Goal: Navigation & Orientation: Find specific page/section

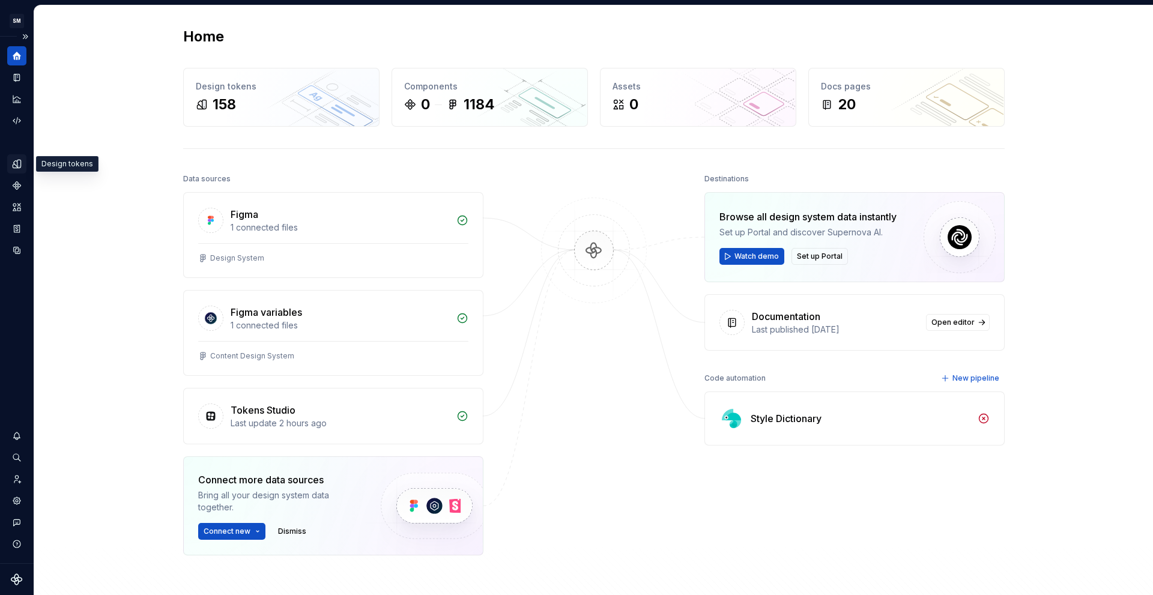
click at [20, 166] on icon "Design tokens" at bounding box center [17, 164] width 8 height 8
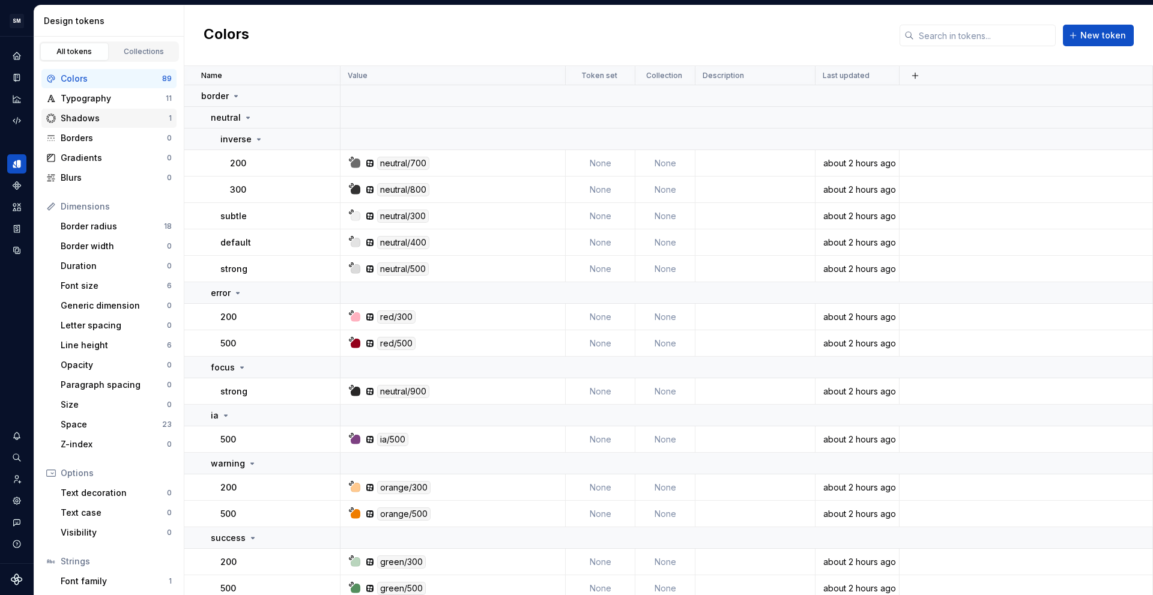
click at [98, 121] on div "Shadows" at bounding box center [115, 118] width 108 height 12
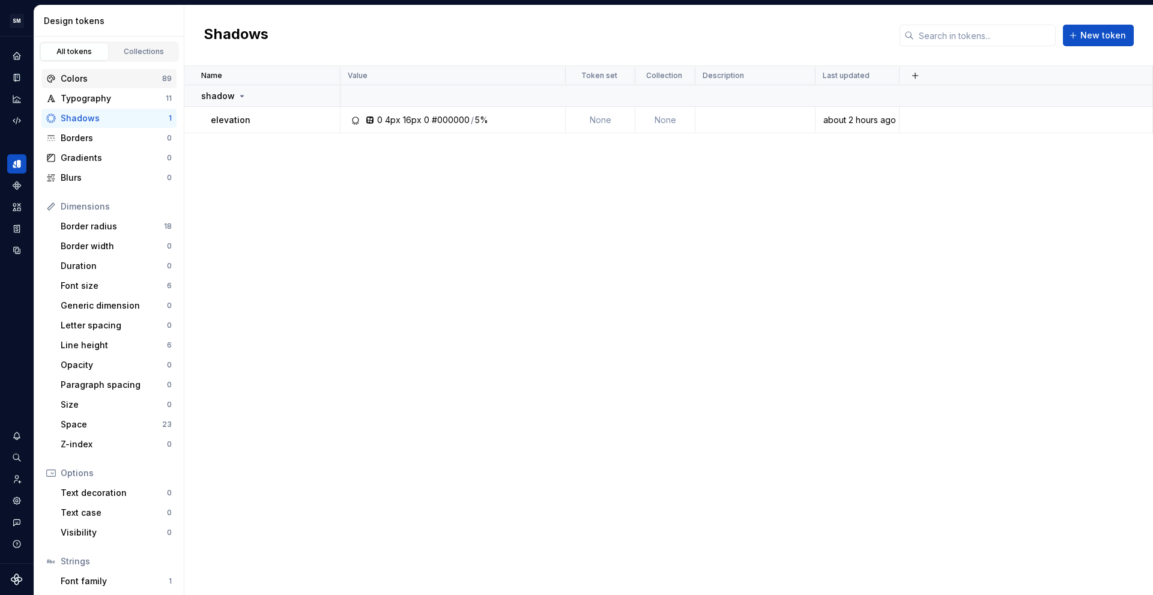
click at [101, 79] on div "Colors" at bounding box center [111, 79] width 101 height 12
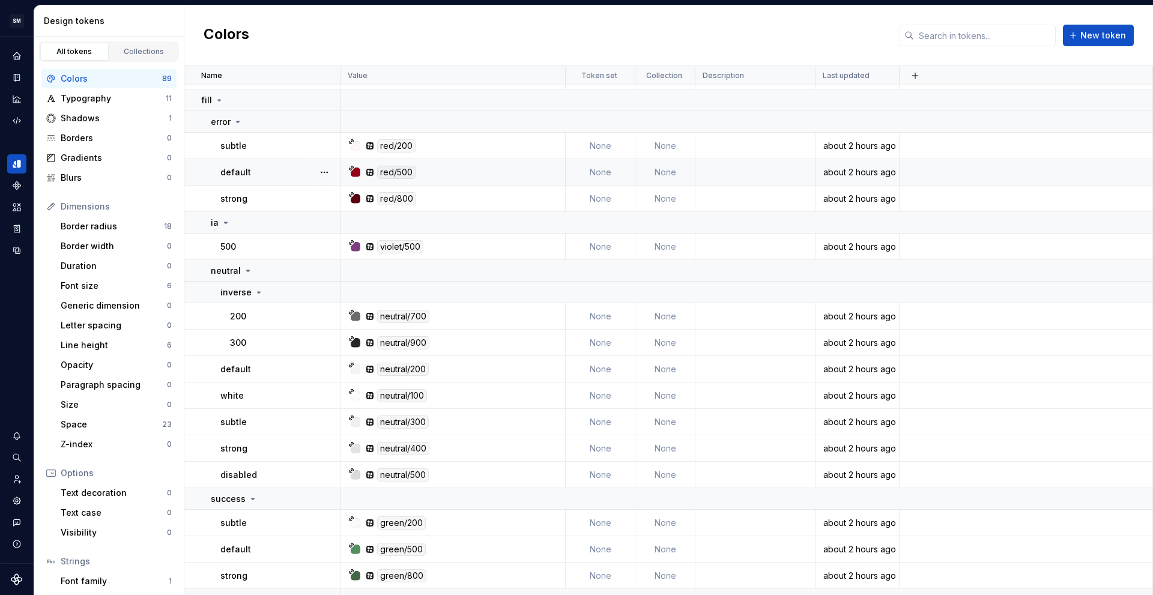
scroll to position [1666, 0]
